Goal: Task Accomplishment & Management: Use online tool/utility

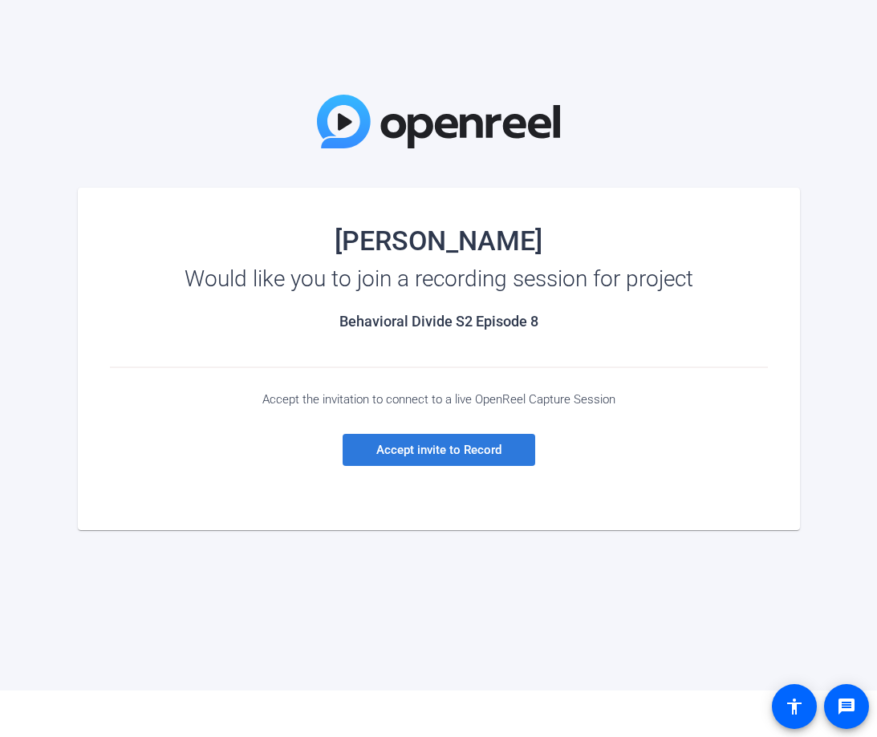
click at [461, 455] on span "Accept invite to Record" at bounding box center [438, 450] width 125 height 14
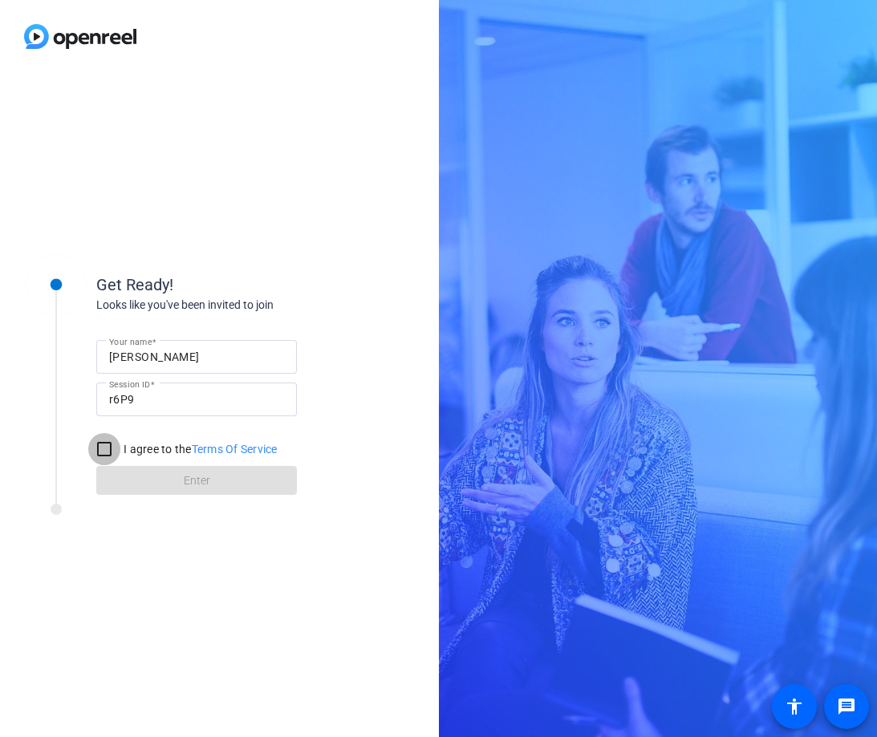
click at [105, 447] on input "I agree to the Terms Of Service" at bounding box center [104, 449] width 32 height 32
checkbox input "true"
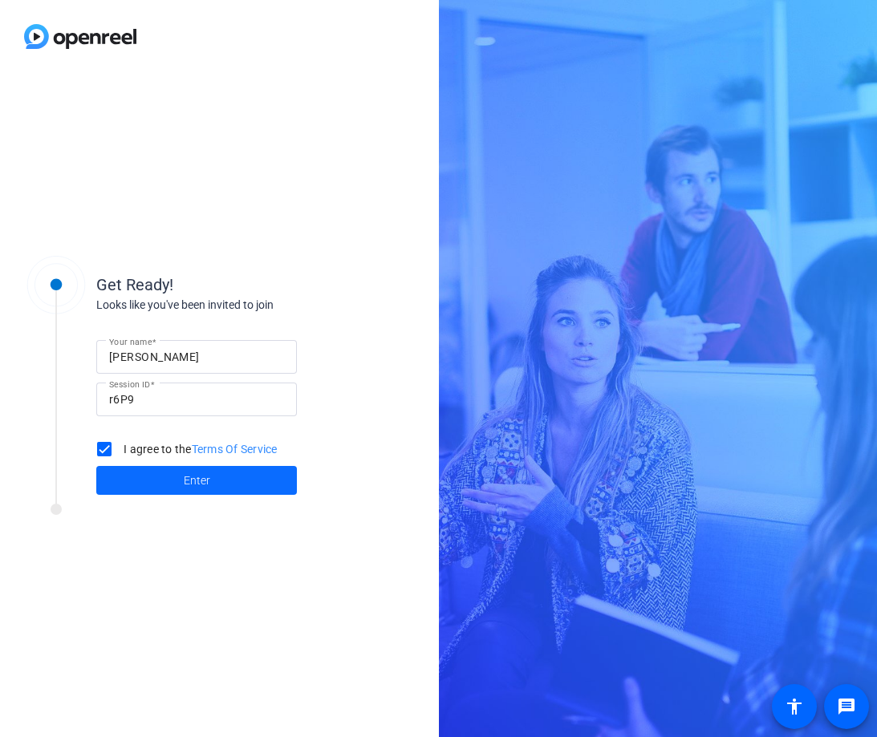
click at [184, 479] on span "Enter" at bounding box center [197, 480] width 26 height 17
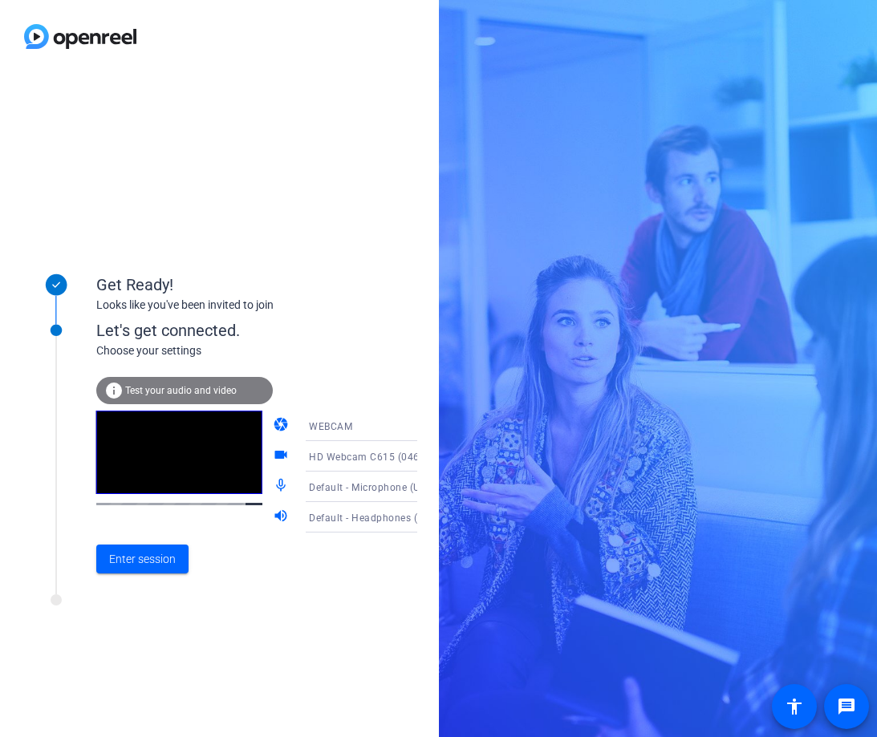
click at [423, 455] on icon at bounding box center [432, 456] width 19 height 19
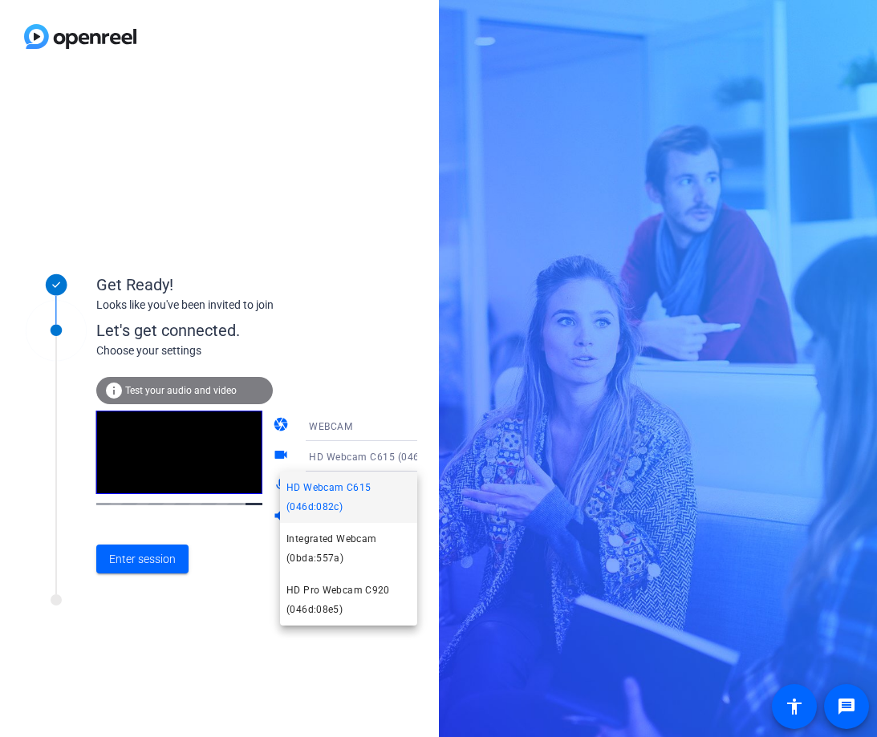
click at [403, 455] on div at bounding box center [438, 368] width 877 height 737
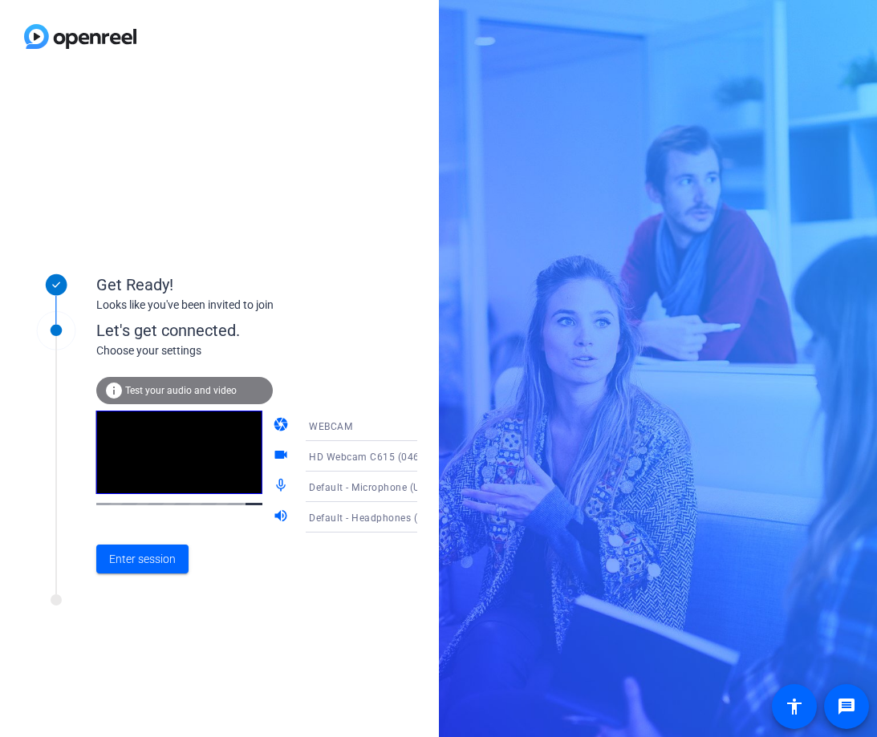
click at [423, 485] on icon at bounding box center [432, 486] width 19 height 19
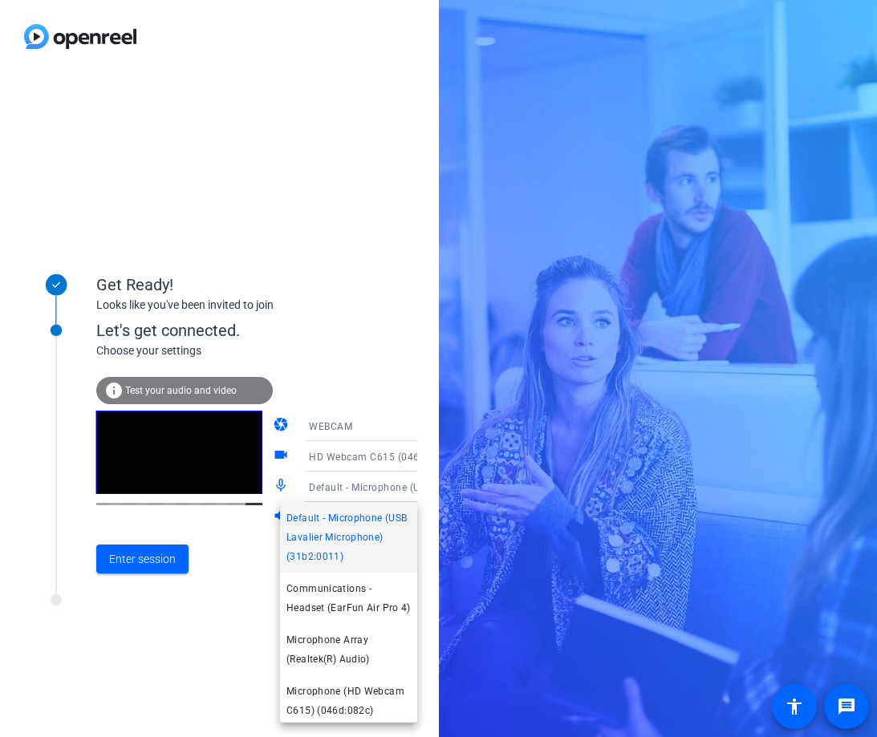
click at [380, 546] on span "Default - Microphone (USB Lavalier Microphone) (31b2:0011)" at bounding box center [348, 537] width 124 height 58
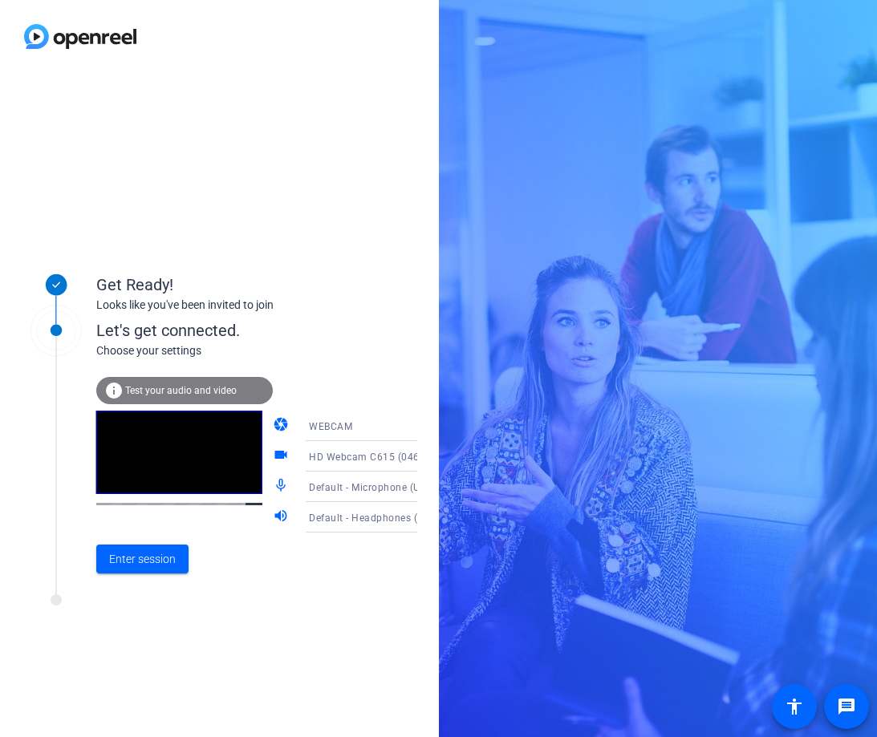
click at [429, 518] on icon at bounding box center [433, 518] width 8 height 4
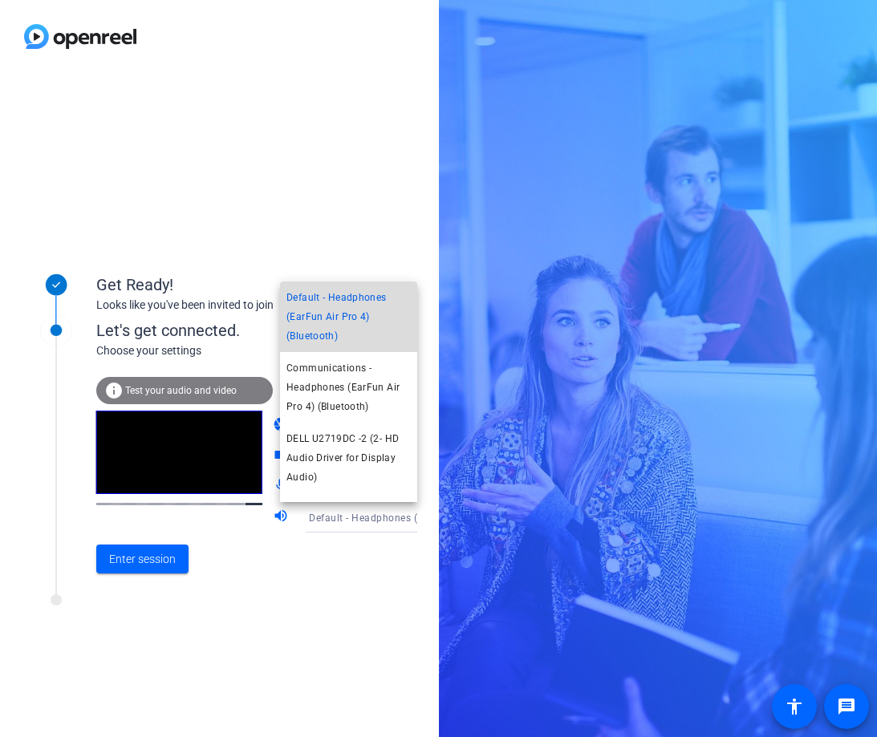
click at [382, 310] on span "Default - Headphones (EarFun Air Pro 4) (Bluetooth)" at bounding box center [348, 317] width 124 height 58
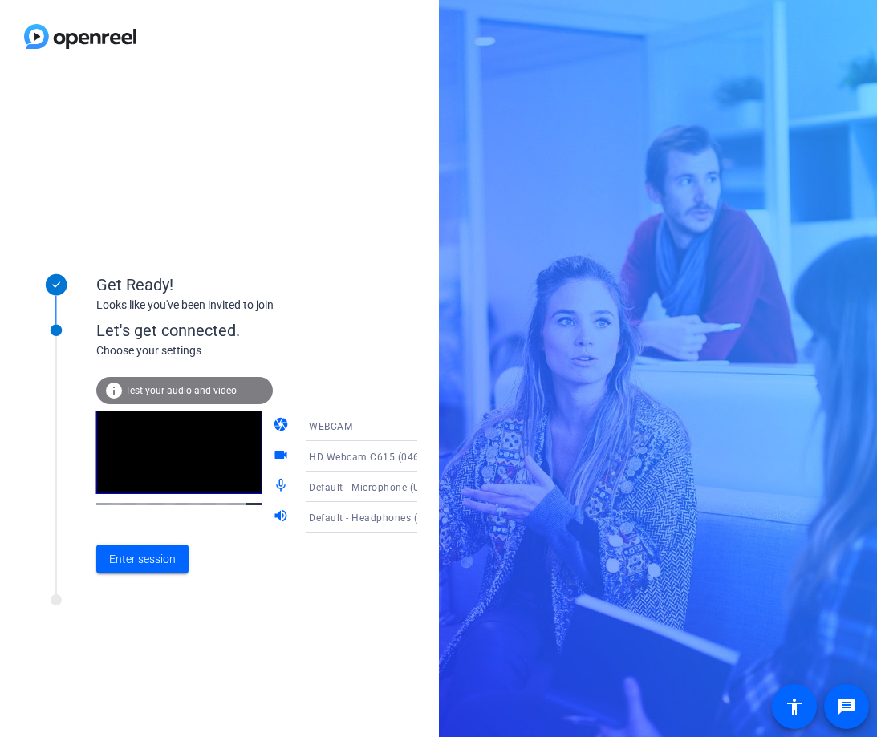
click at [423, 454] on icon at bounding box center [432, 456] width 19 height 19
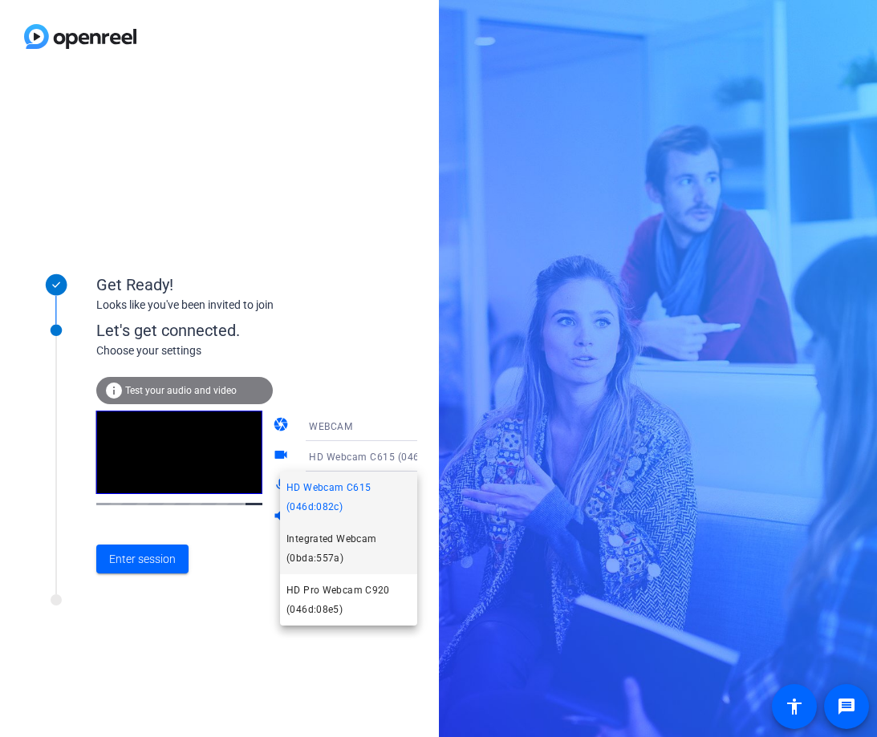
click at [391, 543] on span "Integrated Webcam (0bda:557a)" at bounding box center [348, 548] width 124 height 38
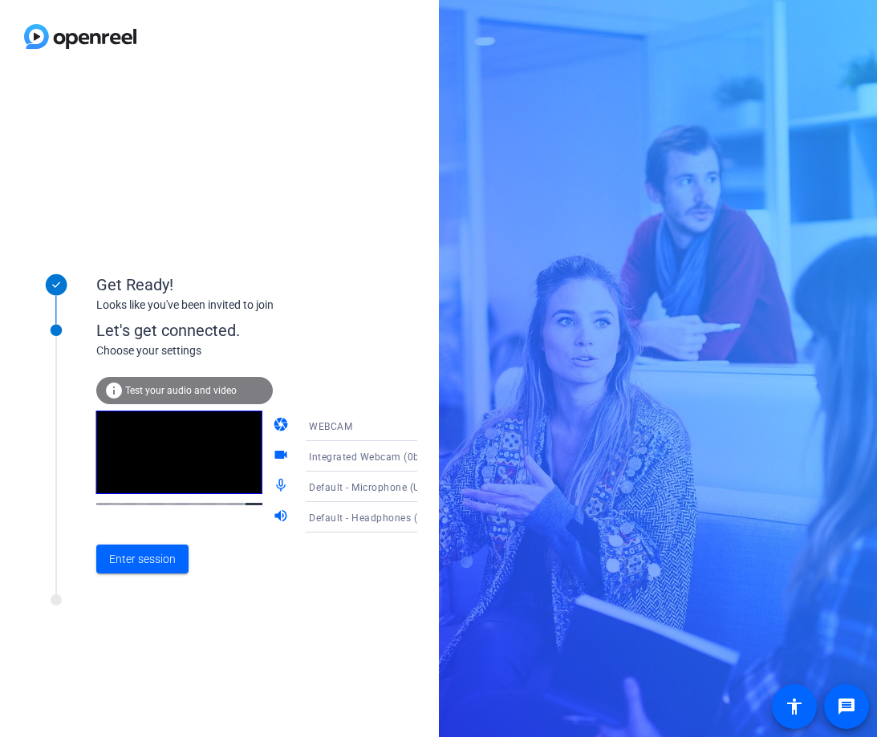
click at [423, 453] on icon at bounding box center [432, 456] width 19 height 19
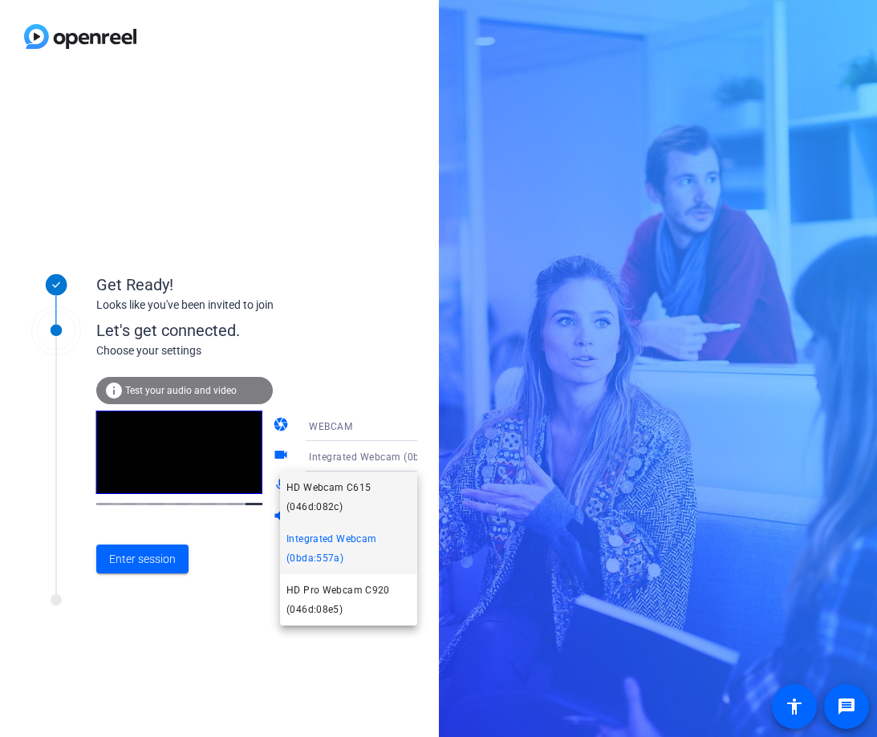
click at [375, 496] on span "HD Webcam C615 (046d:082c)" at bounding box center [348, 497] width 124 height 38
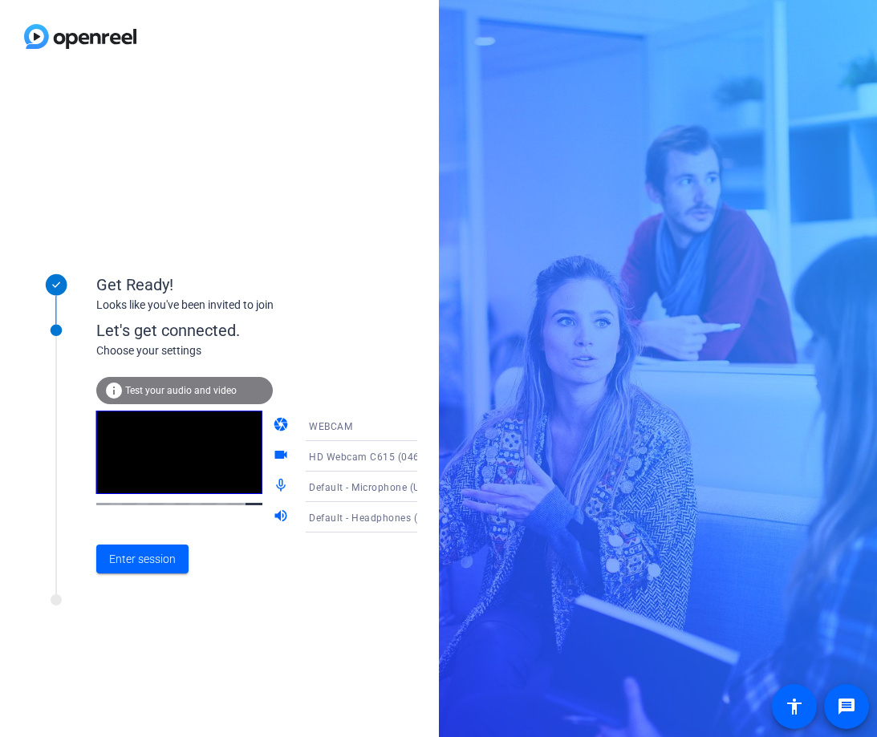
click at [429, 455] on icon at bounding box center [433, 457] width 8 height 4
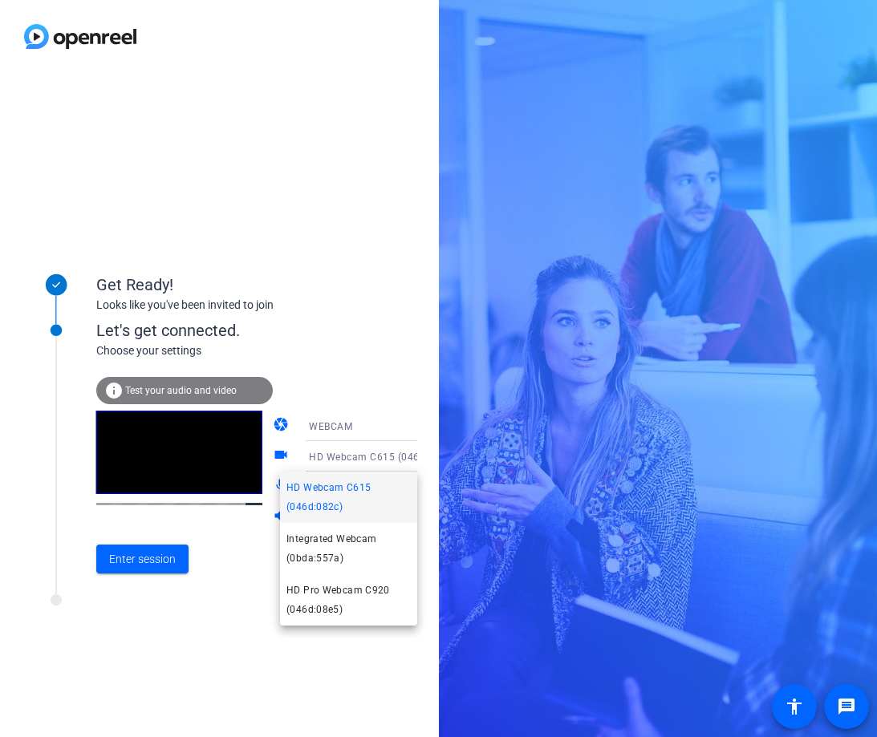
click at [400, 427] on div at bounding box center [438, 368] width 877 height 737
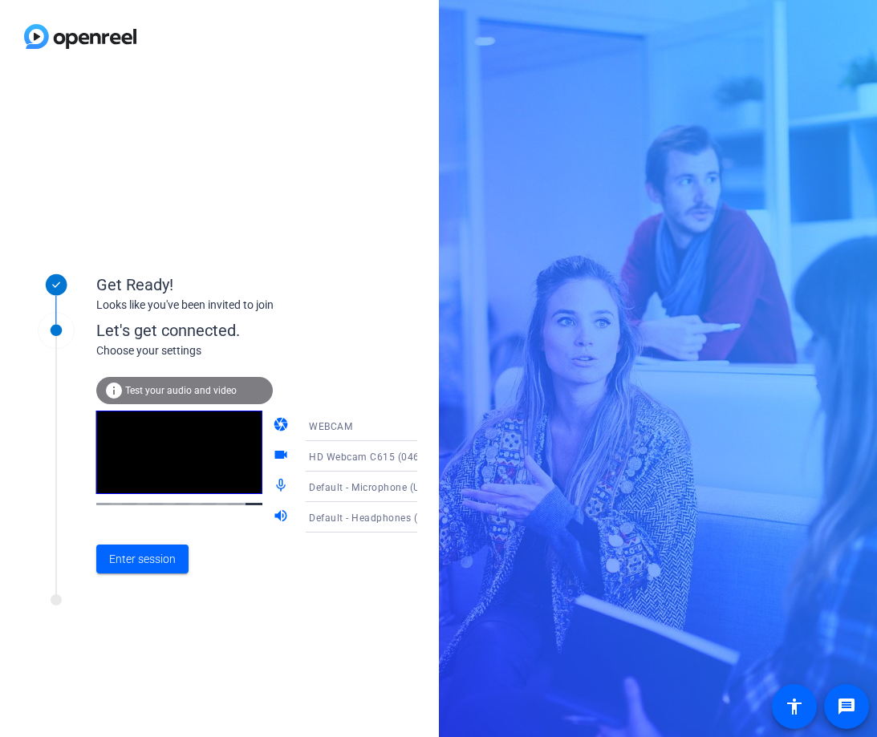
click at [429, 427] on icon at bounding box center [433, 426] width 8 height 4
click at [400, 427] on div at bounding box center [438, 368] width 877 height 737
click at [423, 450] on icon at bounding box center [432, 456] width 19 height 19
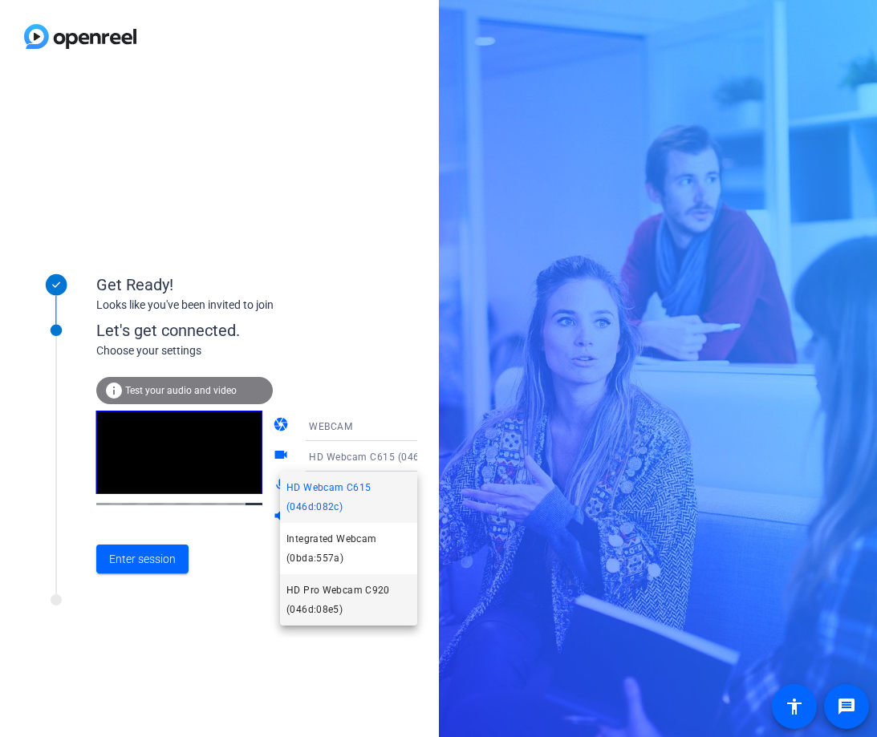
click at [361, 597] on span "HD Pro Webcam C920 (046d:08e5)" at bounding box center [348, 600] width 124 height 38
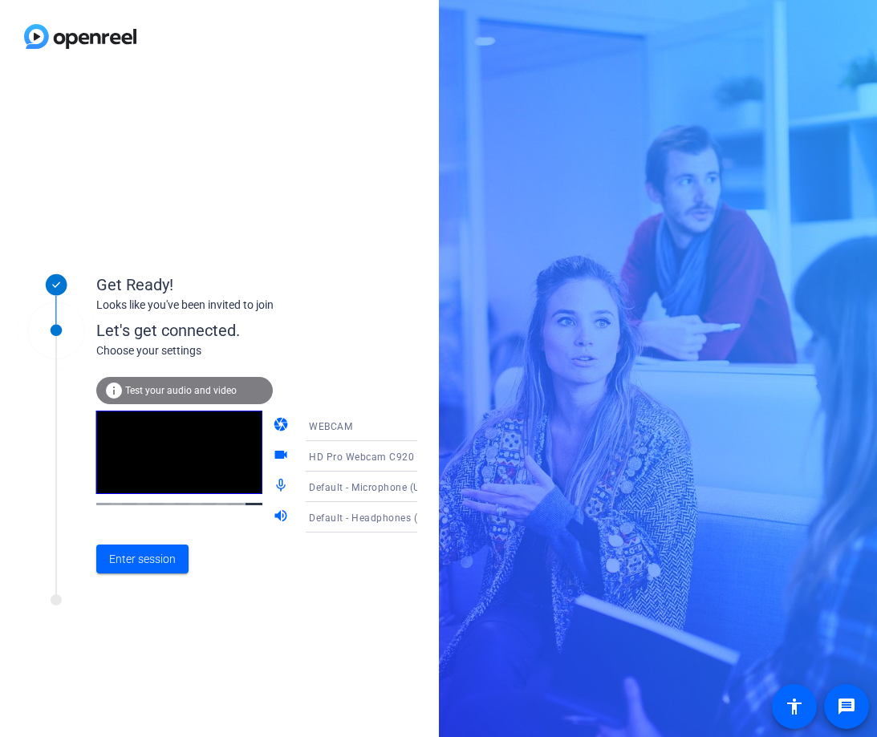
click at [429, 456] on icon at bounding box center [433, 457] width 8 height 4
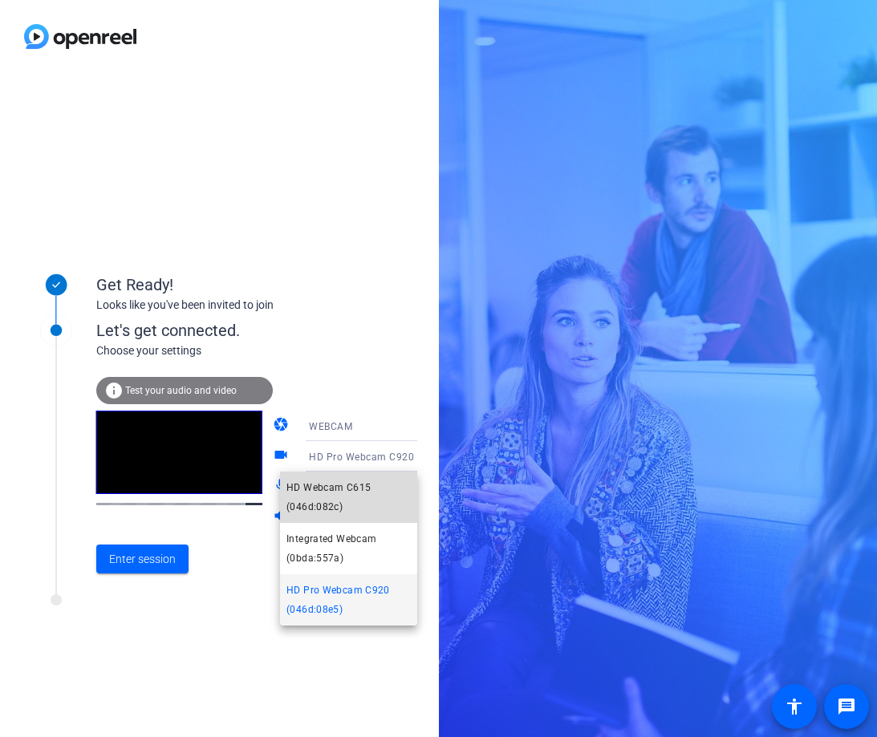
click at [383, 495] on span "HD Webcam C615 (046d:082c)" at bounding box center [348, 497] width 124 height 38
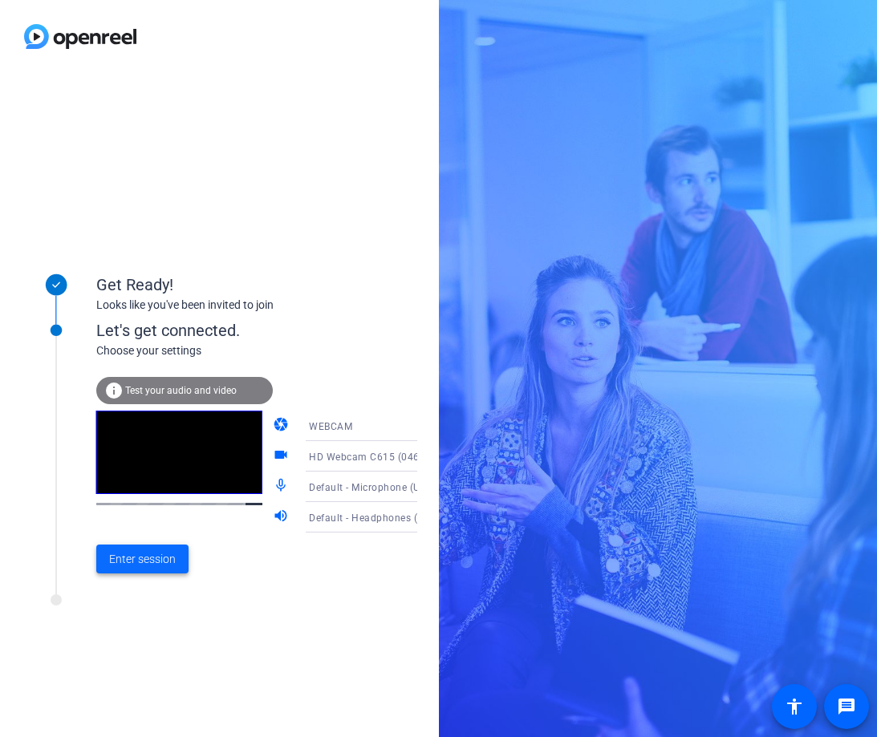
click at [150, 554] on span "Enter session" at bounding box center [142, 559] width 67 height 17
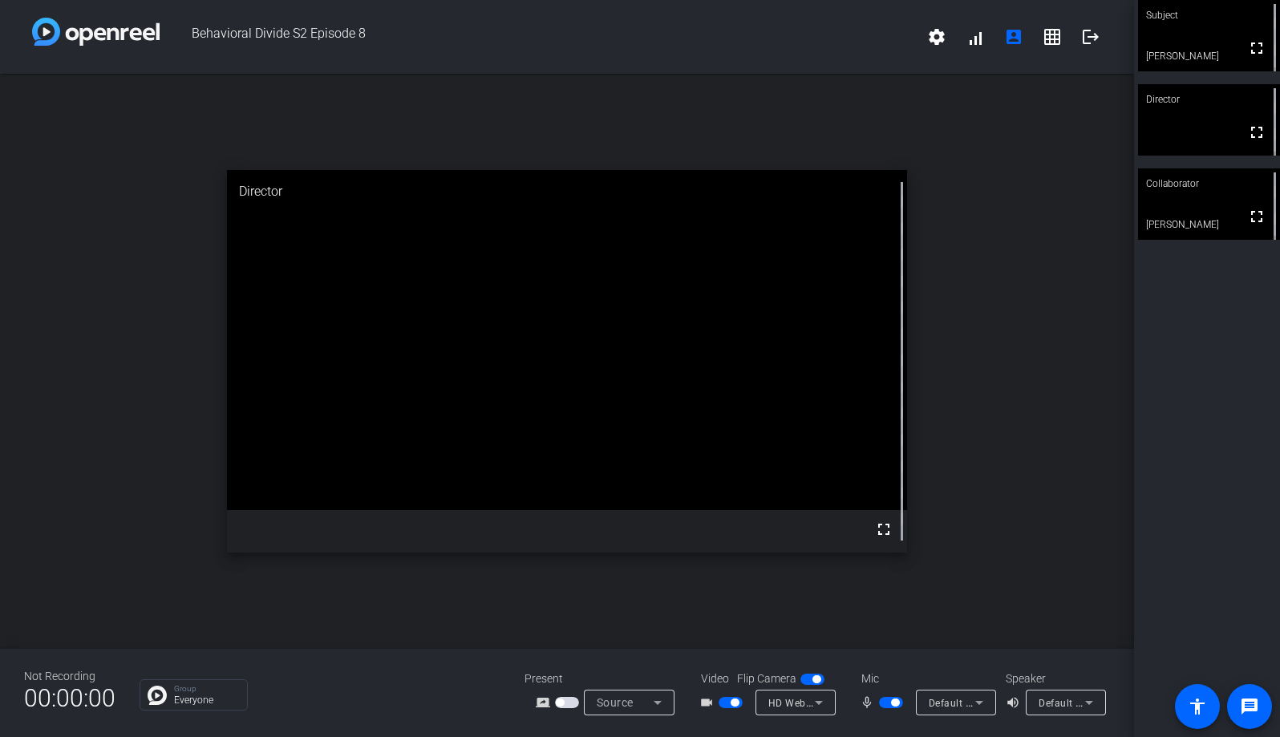
click at [821, 706] on icon at bounding box center [818, 702] width 19 height 19
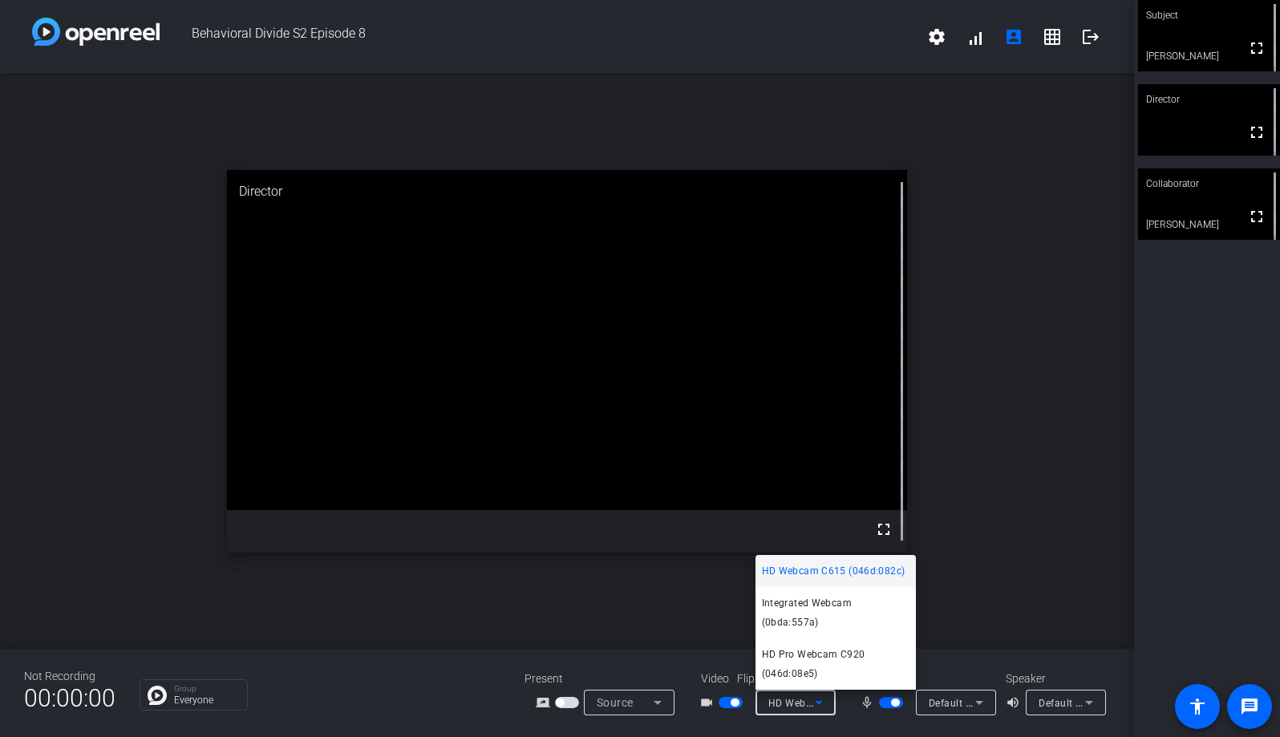
click at [829, 650] on span "HD Pro Webcam C920 (046d:08e5)" at bounding box center [836, 664] width 148 height 38
